Goal: Information Seeking & Learning: Learn about a topic

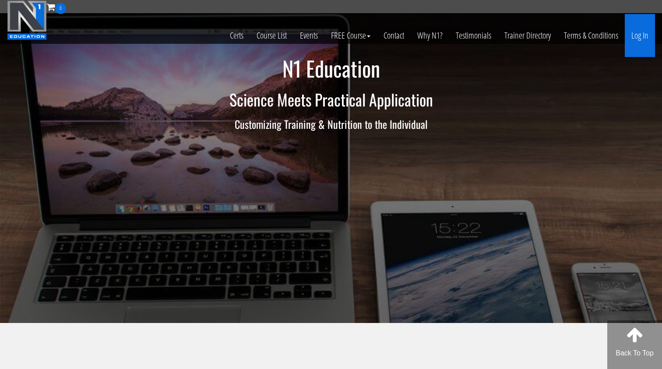
click at [649, 45] on link "Log In" at bounding box center [640, 35] width 30 height 43
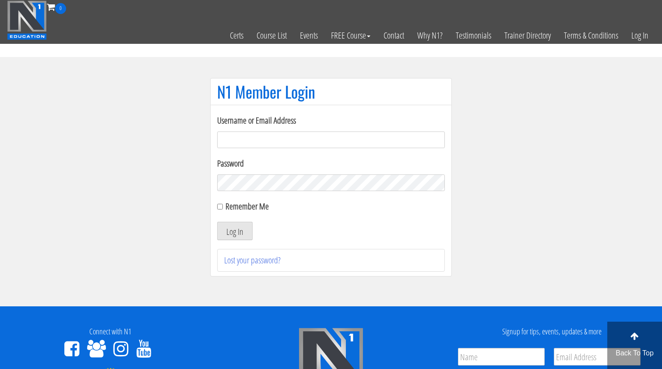
type input "[EMAIL_ADDRESS][DOMAIN_NAME]"
click at [235, 231] on button "Log In" at bounding box center [234, 230] width 35 height 18
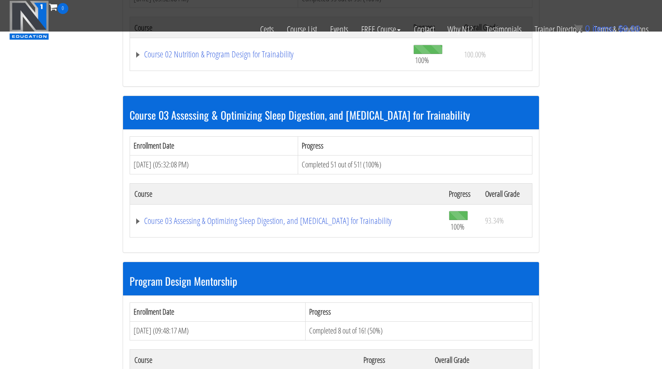
scroll to position [840, 0]
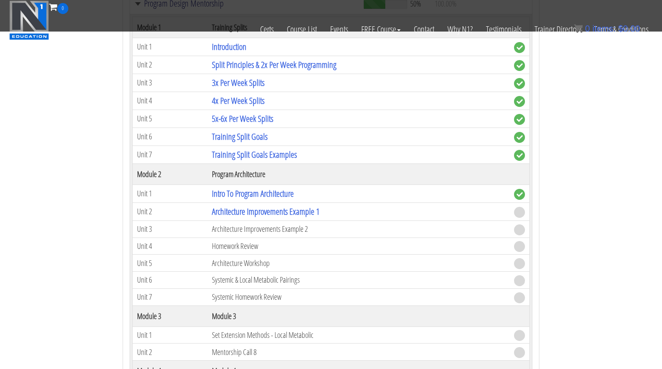
scroll to position [1116, 0]
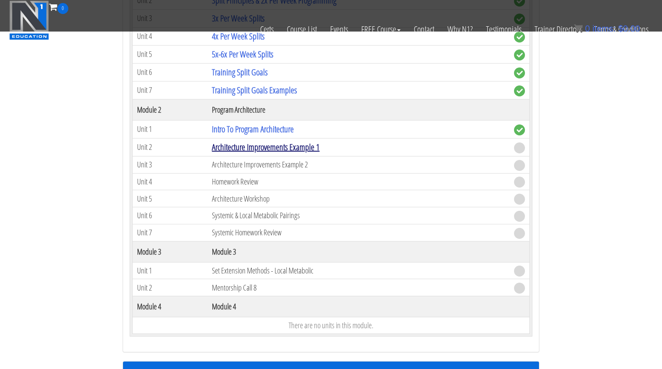
click at [271, 141] on link "Architecture Improvements Example 1" at bounding box center [266, 147] width 108 height 12
